Goal: Navigation & Orientation: Understand site structure

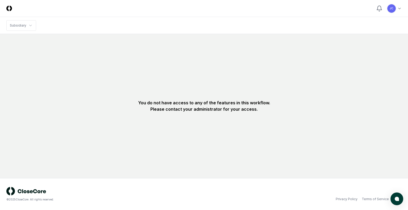
click at [114, 33] on nav "Subsidiary" at bounding box center [204, 25] width 408 height 17
click at [32, 27] on html "CloseCore Toggle navigation menu JC Toggle user menu Subsidiary You do not have…" at bounding box center [204, 105] width 408 height 210
click at [61, 23] on html "CloseCore Toggle navigation menu JC Toggle user menu Subsidiary You do not have…" at bounding box center [204, 105] width 408 height 210
click at [278, 24] on nav "Subsidiary" at bounding box center [204, 25] width 408 height 17
click at [100, 24] on nav "Subsidiary" at bounding box center [204, 25] width 408 height 17
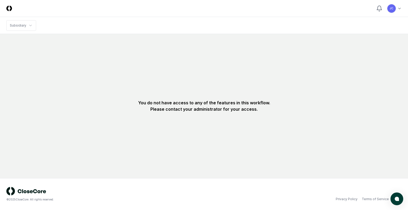
click at [398, 9] on html "CloseCore Toggle navigation menu JC Toggle user menu Subsidiary You do not have…" at bounding box center [204, 105] width 408 height 210
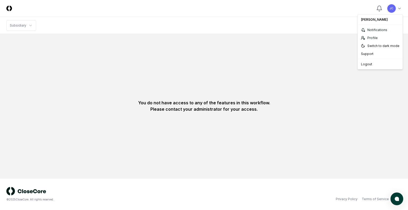
click at [397, 7] on html "CloseCore Toggle navigation menu JC Toggle user menu Subsidiary You do not have…" at bounding box center [204, 105] width 408 height 210
click at [183, 23] on html "CloseCore Toggle navigation menu JC Toggle user menu Subsidiary You do not have…" at bounding box center [204, 105] width 408 height 210
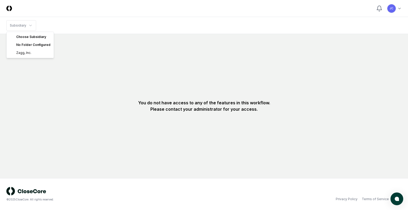
click at [27, 26] on html "CloseCore Toggle navigation menu JC Toggle user menu Subsidiary You do not have…" at bounding box center [204, 105] width 408 height 210
click at [28, 37] on div "Choose Subsidiary" at bounding box center [30, 37] width 45 height 8
click at [29, 47] on div "No Folder Configured" at bounding box center [30, 45] width 45 height 8
click at [27, 25] on html "CloseCore Toggle navigation menu JC Toggle user menu Subsidiary You do not have…" at bounding box center [204, 105] width 408 height 210
click at [12, 9] on header "CloseCore Toggle navigation menu JC Toggle user menu" at bounding box center [204, 8] width 408 height 17
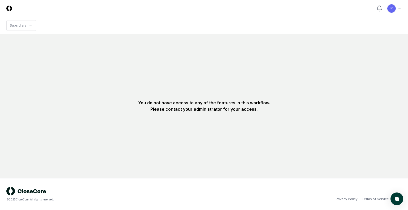
click at [398, 9] on html "CloseCore Toggle navigation menu JC Toggle user menu Subsidiary You do not have…" at bounding box center [204, 105] width 408 height 210
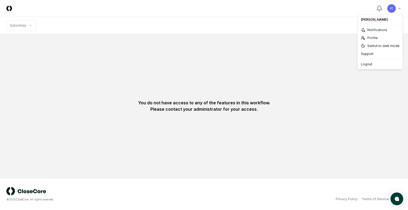
click at [287, 21] on html "CloseCore Toggle navigation menu JC Toggle user menu Subsidiary You do not have…" at bounding box center [204, 105] width 408 height 210
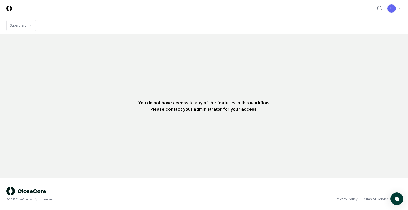
click at [396, 11] on html "CloseCore Toggle navigation menu JC Toggle user menu Subsidiary You do not have…" at bounding box center [204, 105] width 408 height 210
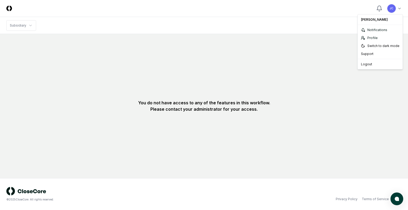
click at [287, 15] on html "CloseCore Toggle navigation menu JC Toggle user menu Subsidiary You do not have…" at bounding box center [204, 105] width 408 height 210
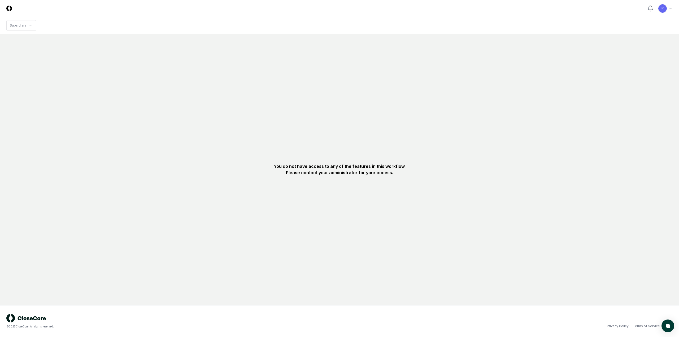
click at [360, 20] on nav "Subsidiary" at bounding box center [339, 25] width 679 height 17
